Goal: Information Seeking & Learning: Learn about a topic

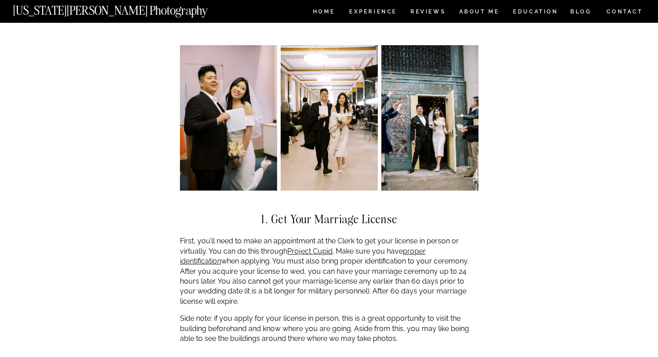
scroll to position [888, 0]
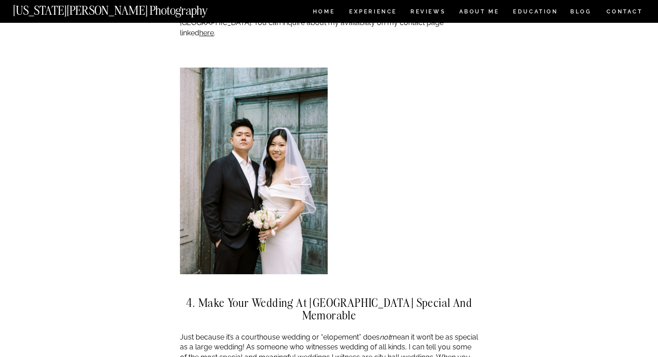
scroll to position [2011, 0]
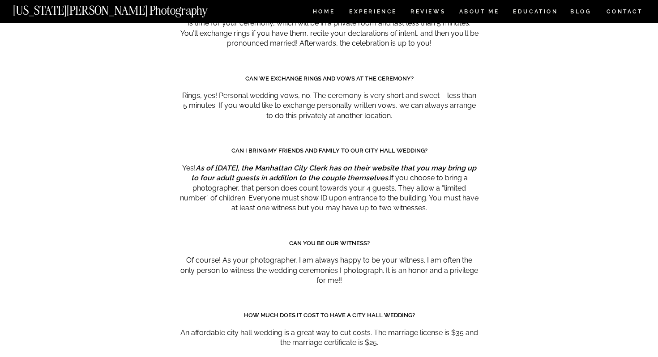
scroll to position [4402, 0]
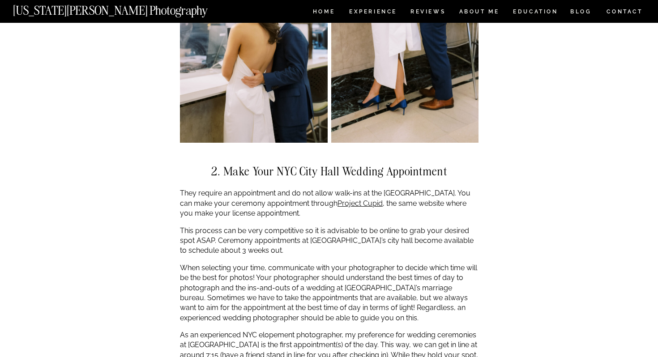
scroll to position [1075, 0]
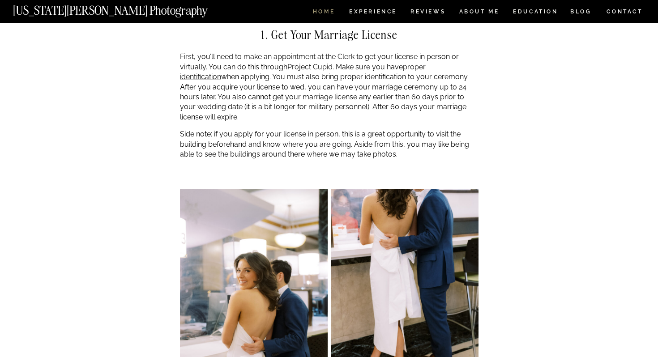
click at [320, 12] on nav "HOME" at bounding box center [324, 13] width 26 height 8
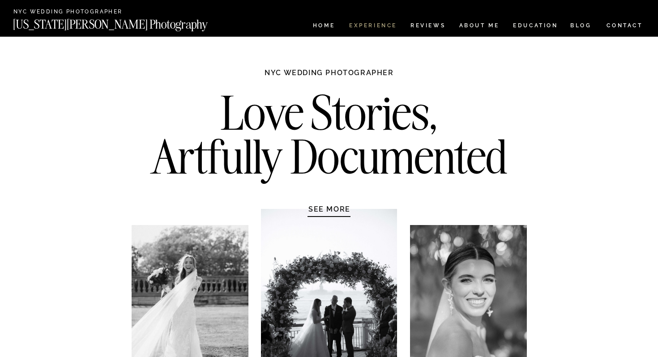
click at [384, 26] on nav "Experience" at bounding box center [372, 27] width 47 height 8
